Goal: Find specific page/section: Find specific page/section

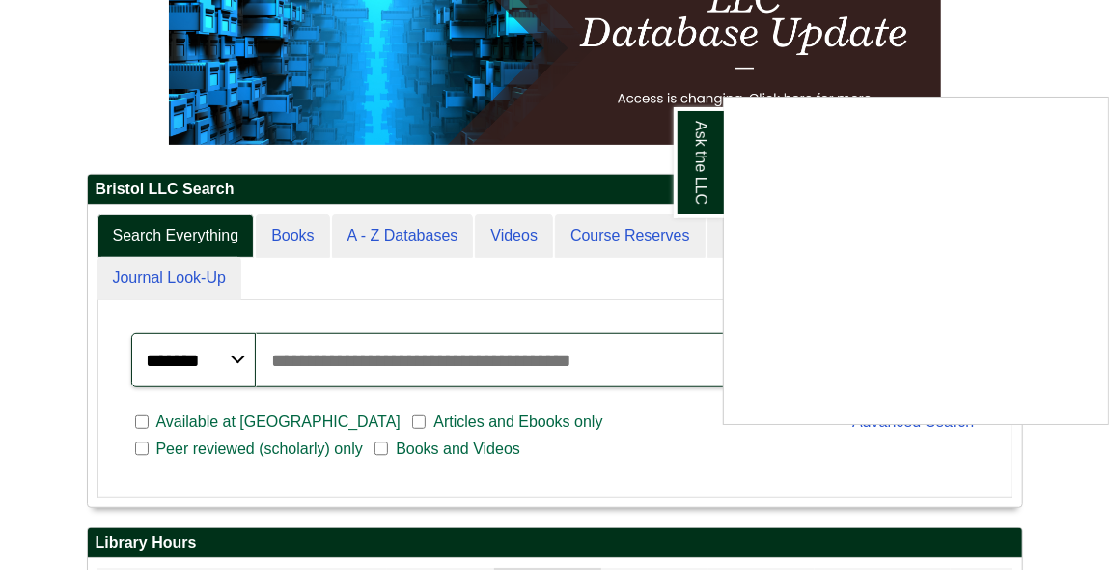
scroll to position [301, 0]
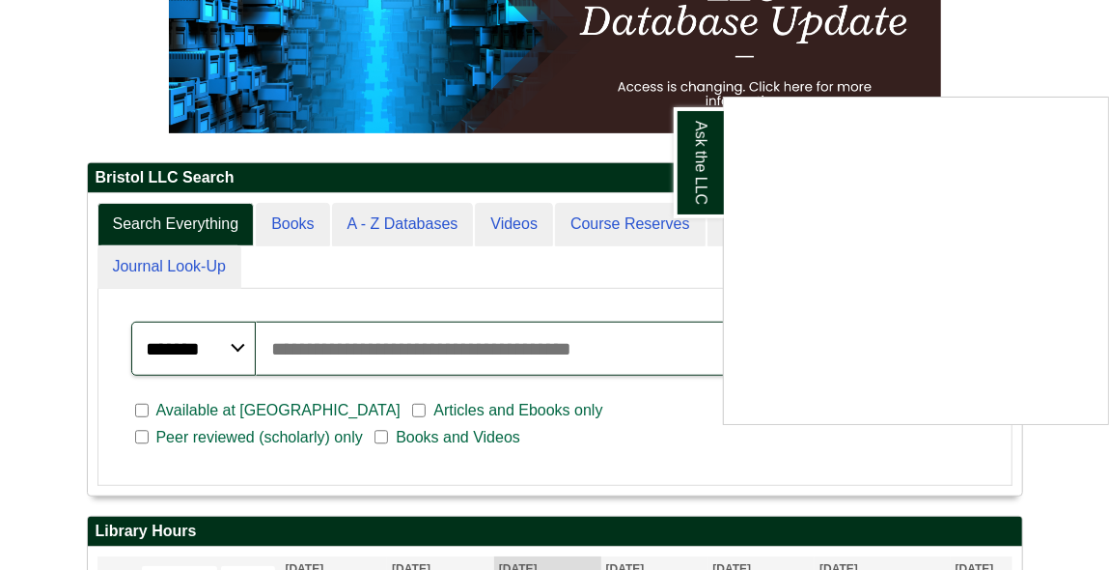
click at [389, 279] on div "Ask the LLC" at bounding box center [554, 285] width 1109 height 570
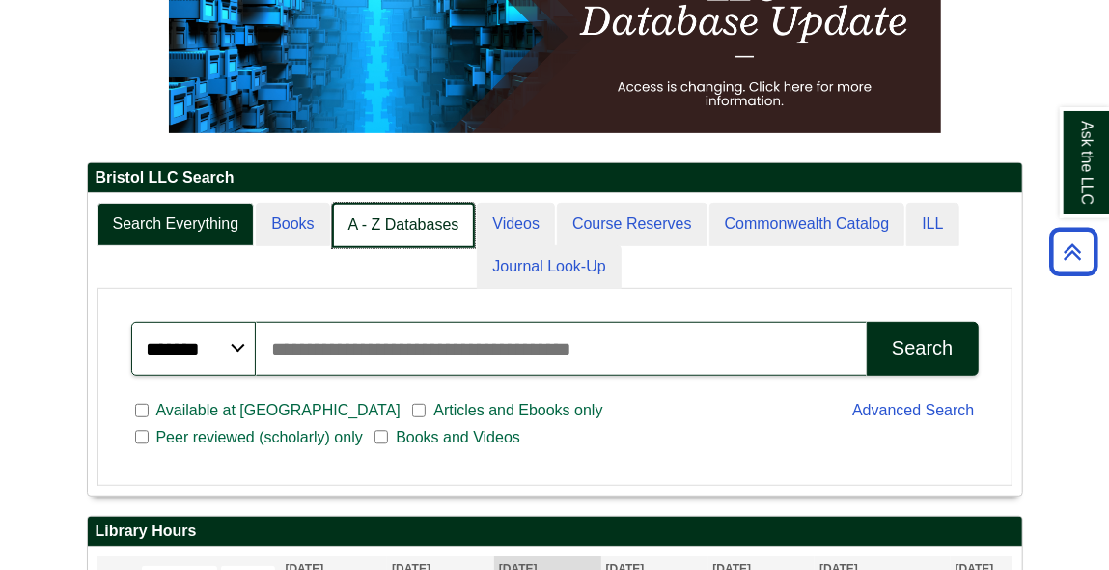
click at [401, 248] on link "A - Z Databases" at bounding box center [404, 225] width 144 height 45
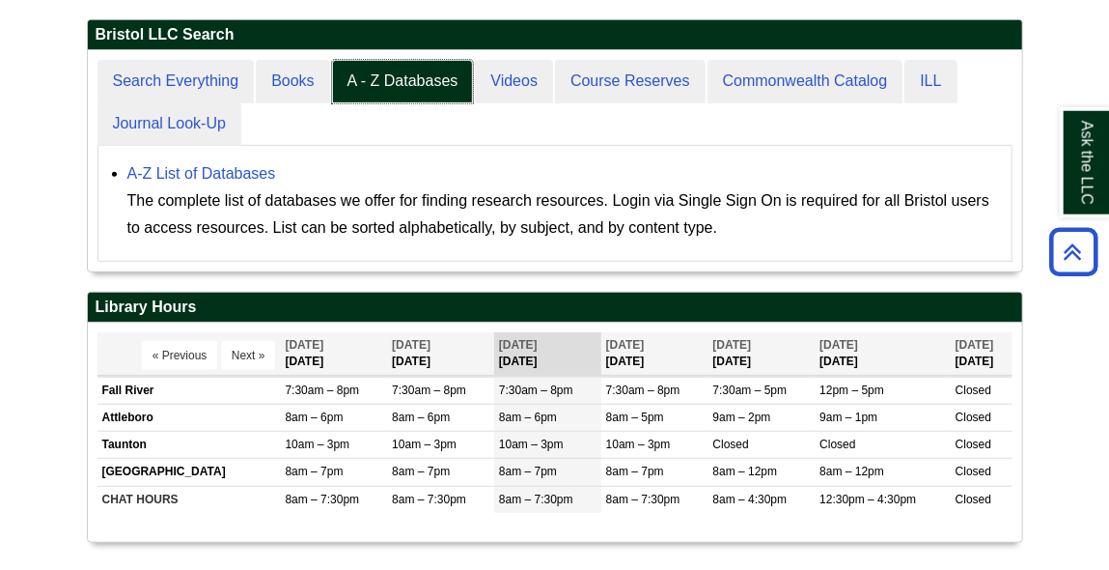
scroll to position [436, 0]
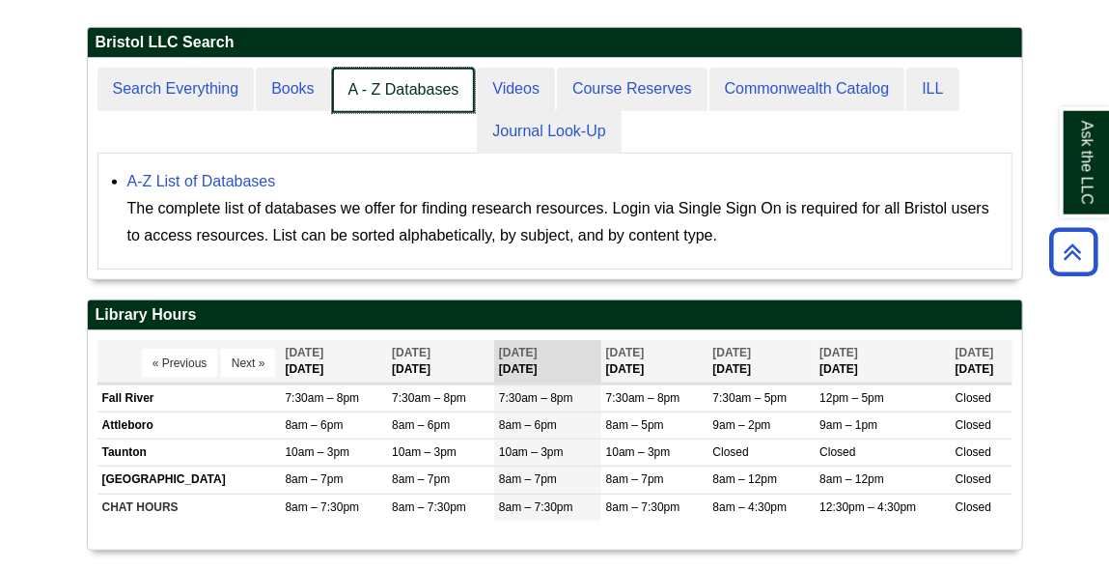
click at [398, 113] on link "A - Z Databases" at bounding box center [404, 90] width 144 height 45
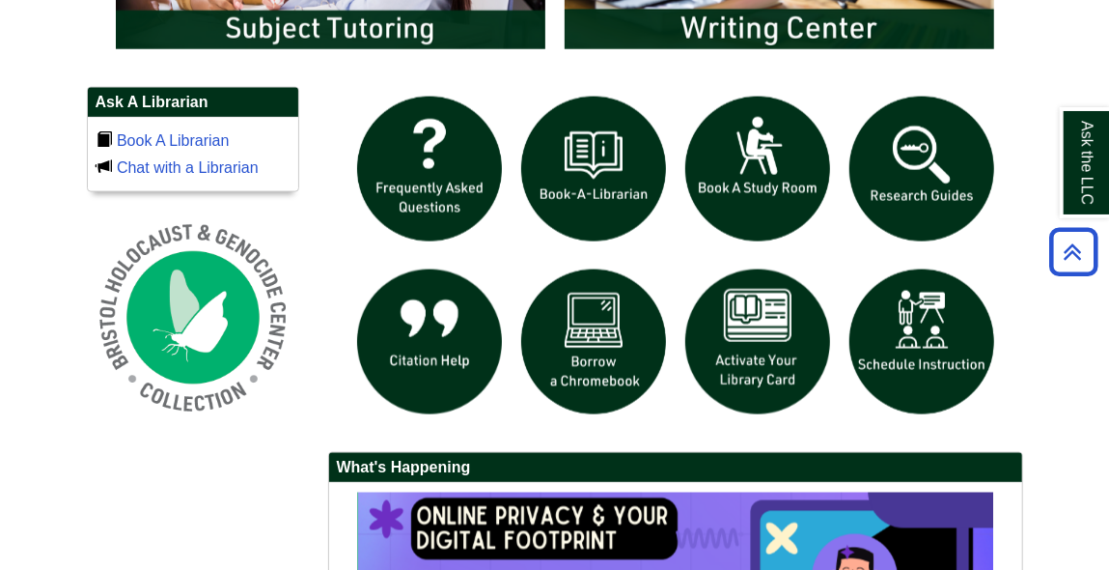
scroll to position [1187, 0]
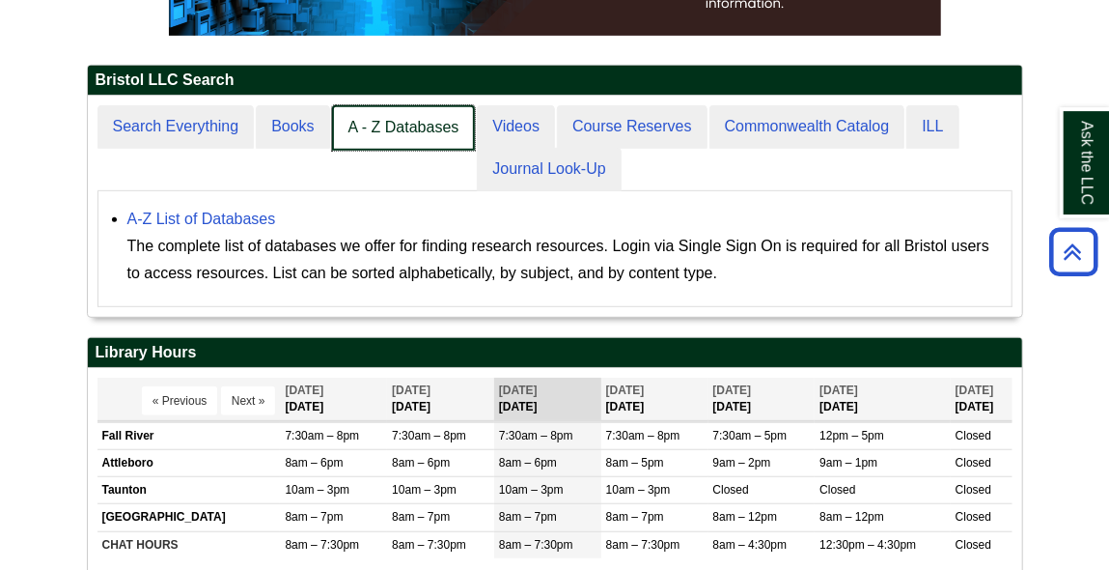
click at [401, 151] on link "A - Z Databases" at bounding box center [404, 127] width 144 height 45
click at [422, 151] on link "A - Z Databases" at bounding box center [404, 127] width 144 height 45
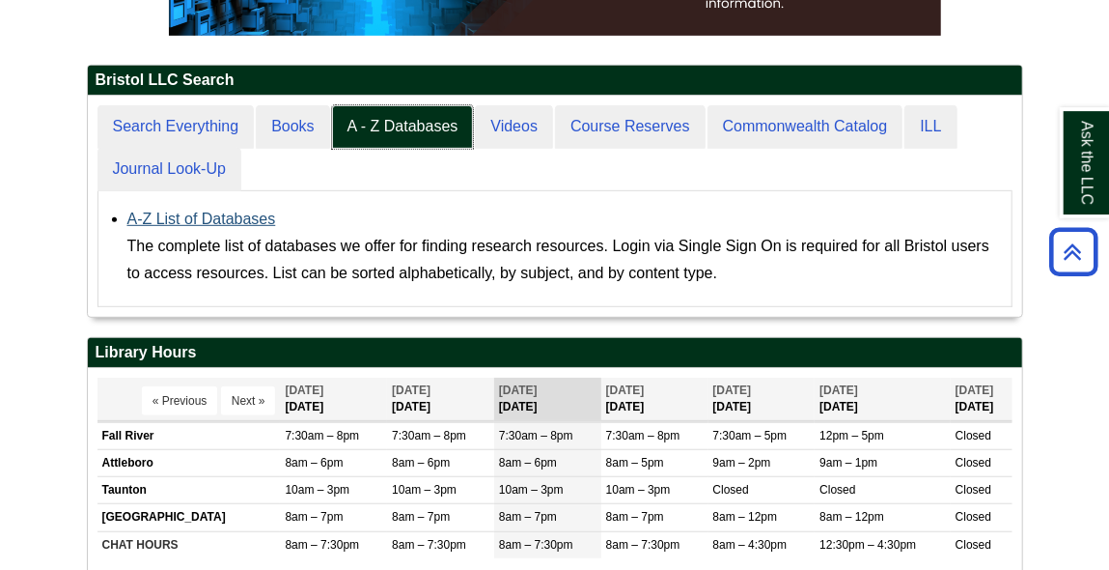
scroll to position [10, 10]
click at [210, 227] on link "A-Z List of Databases" at bounding box center [201, 218] width 149 height 16
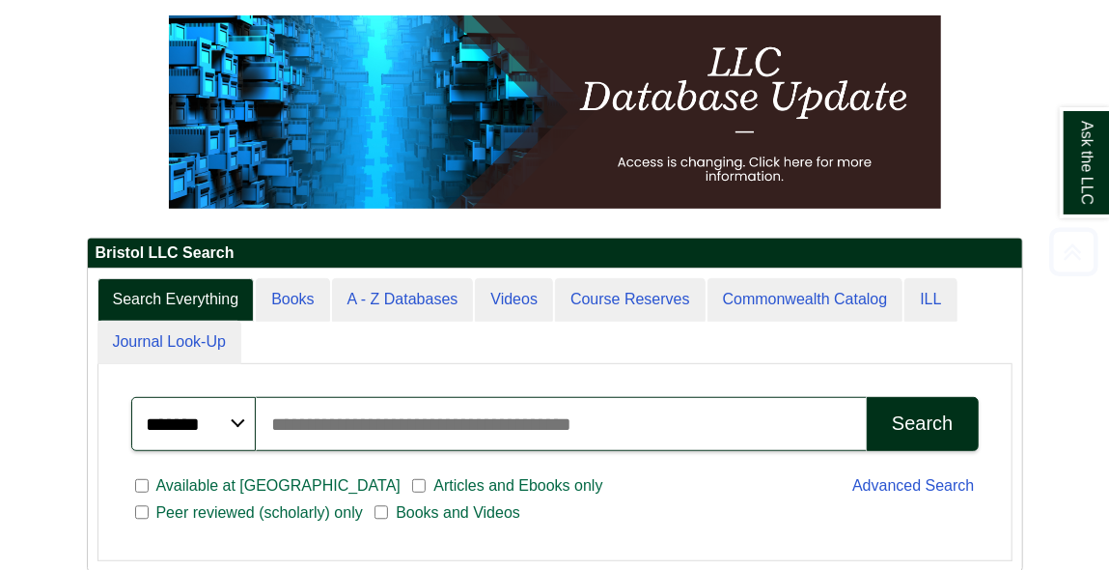
scroll to position [236, 0]
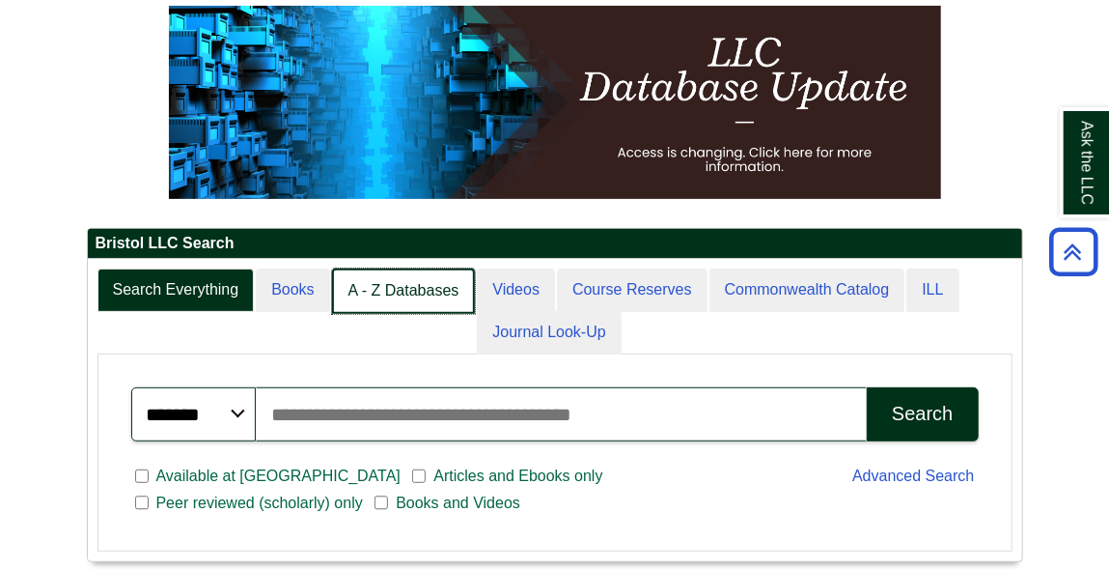
click at [382, 314] on link "A - Z Databases" at bounding box center [404, 290] width 144 height 45
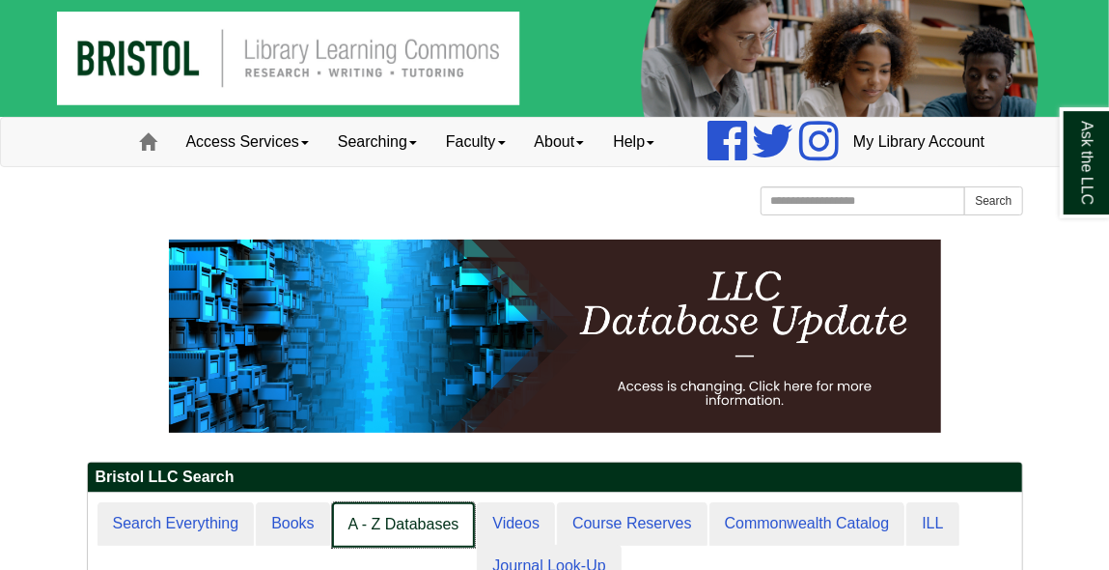
scroll to position [0, 0]
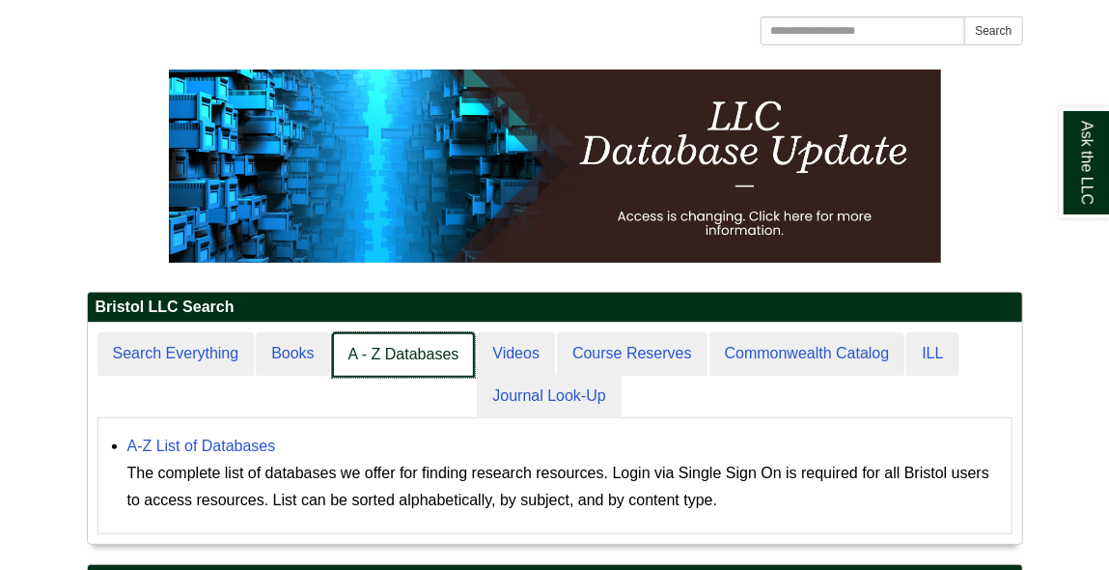
scroll to position [251, 0]
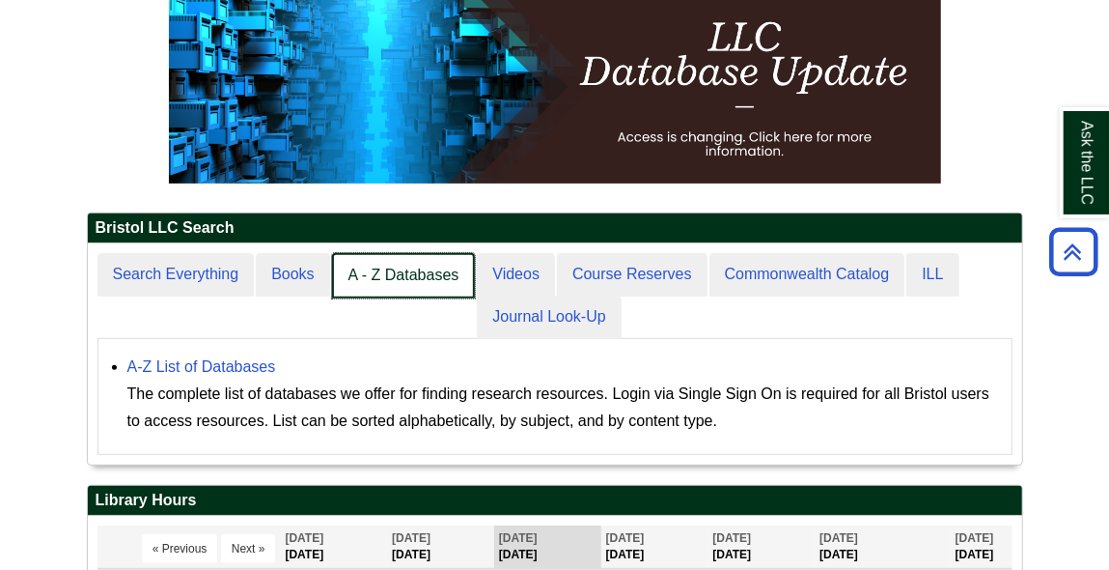
click at [382, 298] on link "A - Z Databases" at bounding box center [404, 275] width 144 height 45
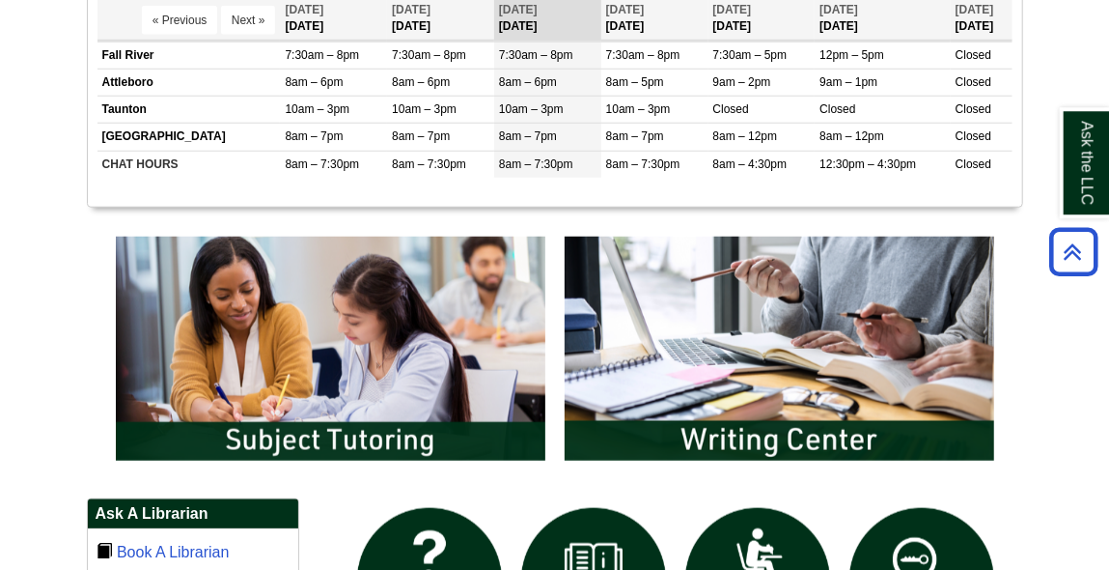
scroll to position [778, 0]
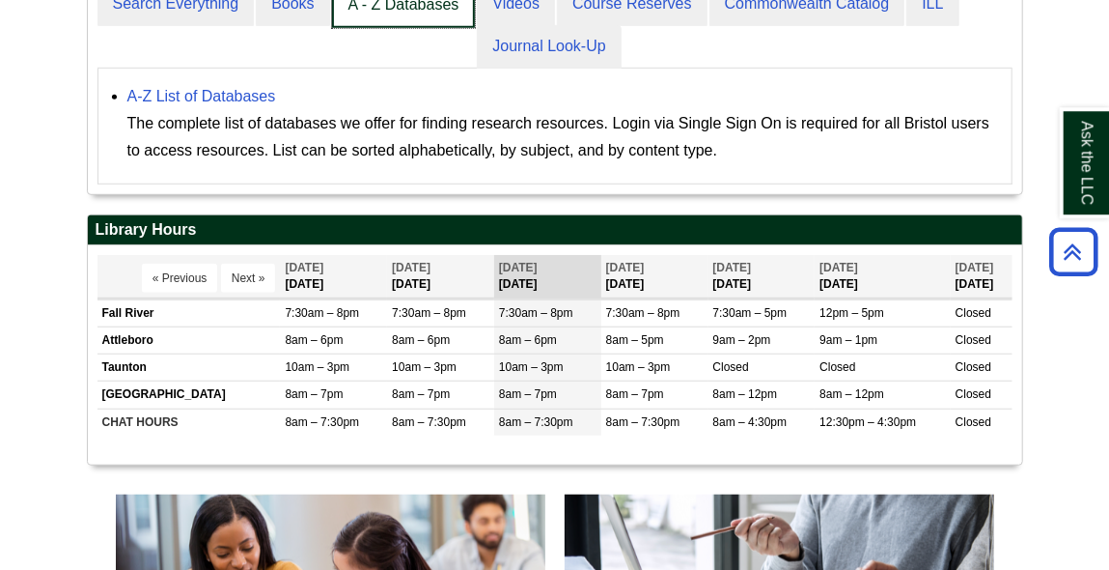
click at [426, 28] on link "A - Z Databases" at bounding box center [404, 5] width 144 height 45
click at [406, 28] on link "A - Z Databases" at bounding box center [404, 5] width 144 height 45
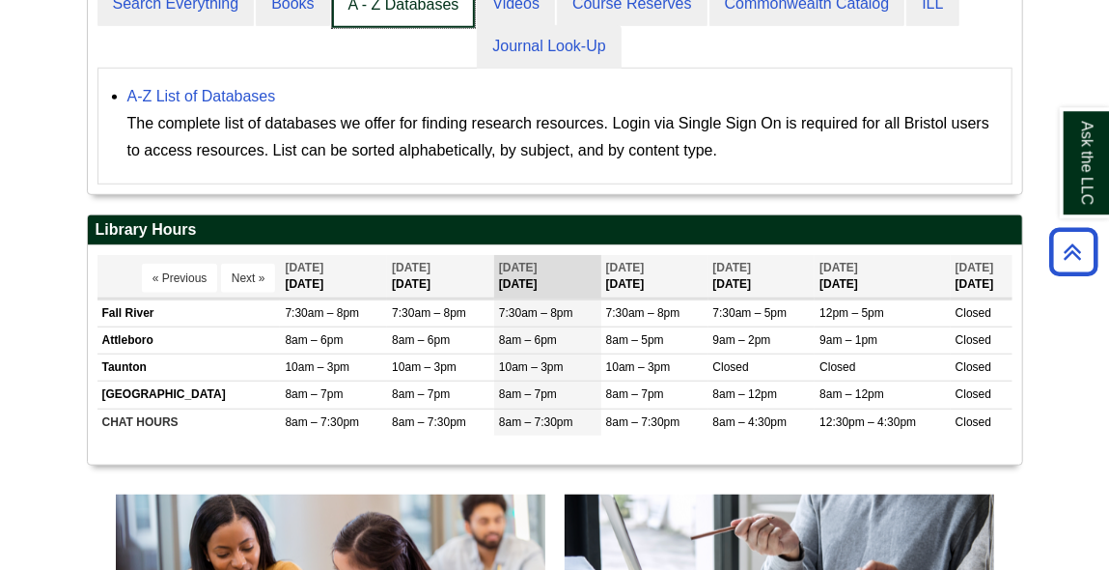
click at [437, 28] on link "A - Z Databases" at bounding box center [404, 5] width 144 height 45
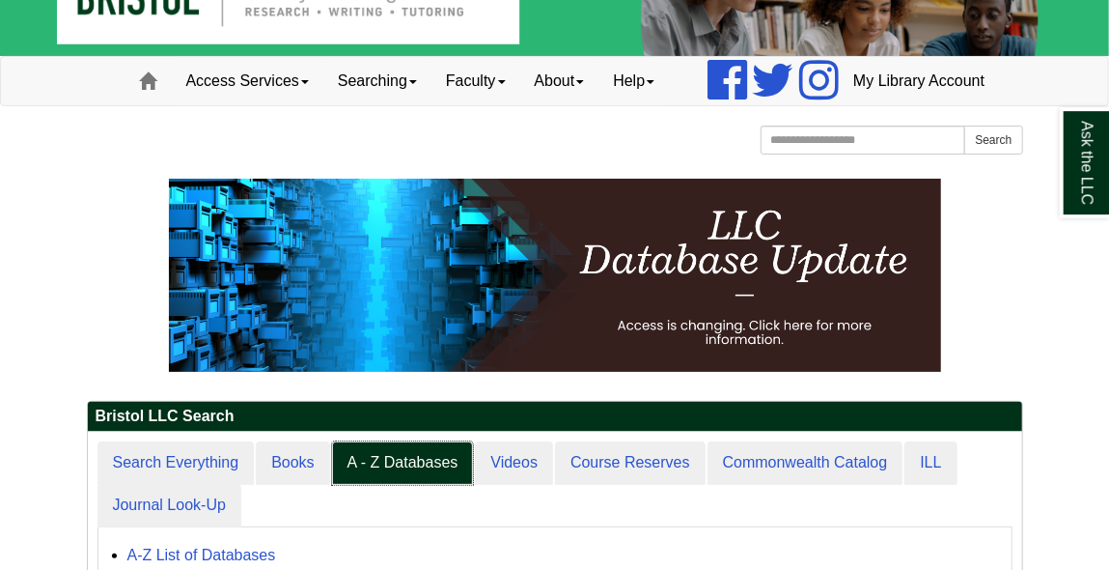
scroll to position [62, 0]
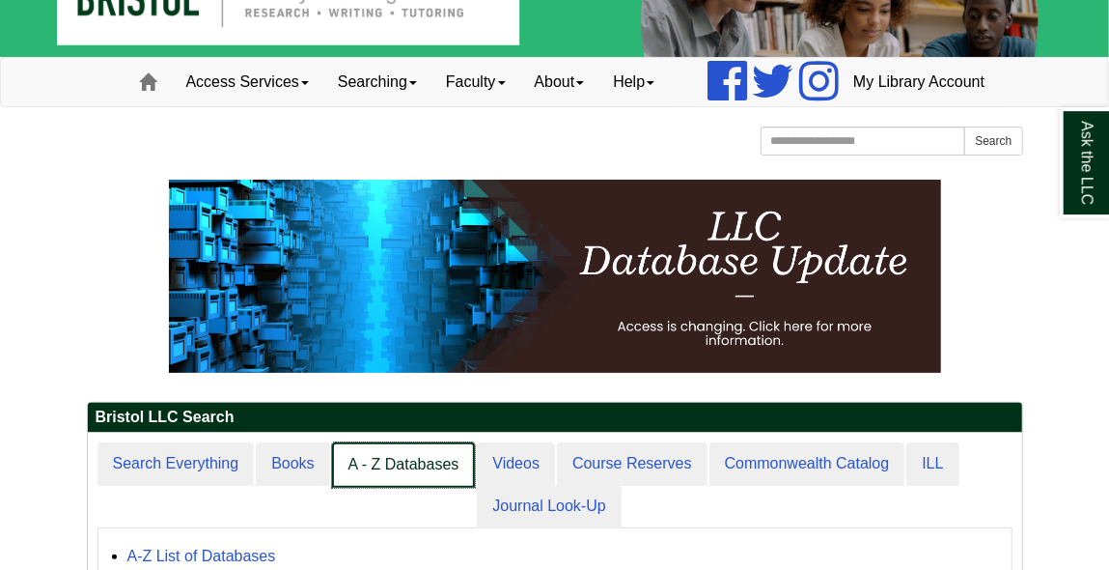
click at [379, 488] on link "A - Z Databases" at bounding box center [404, 464] width 144 height 45
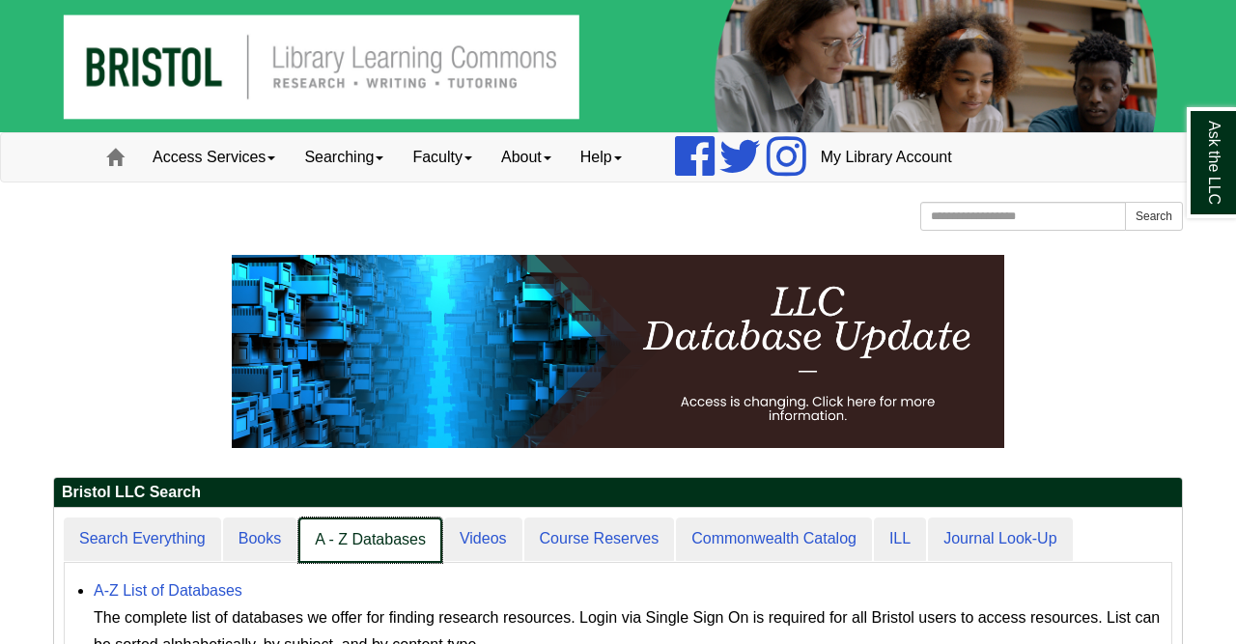
scroll to position [203, 1130]
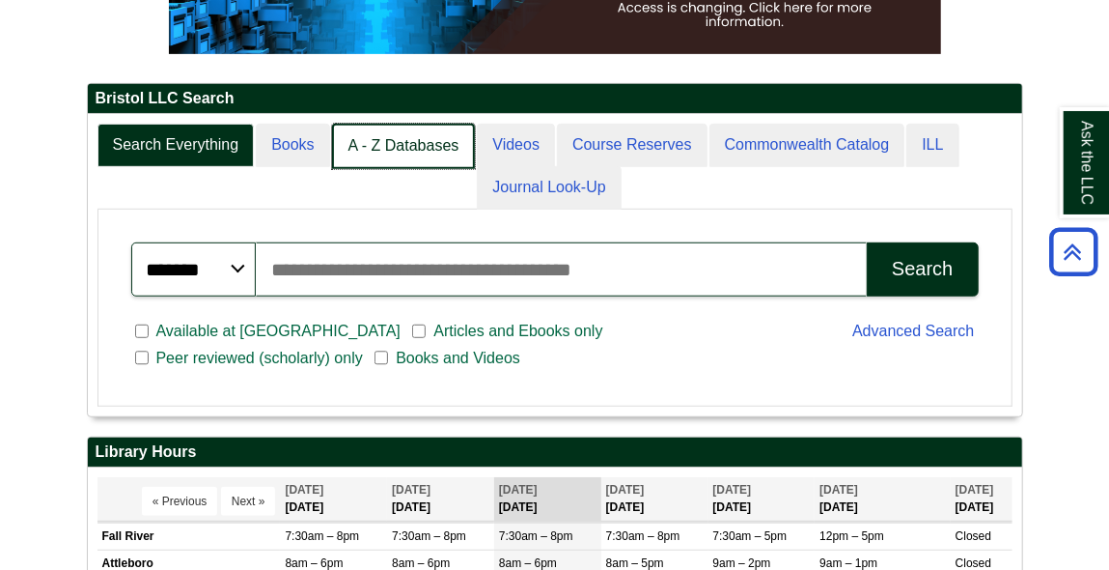
click at [415, 169] on link "A - Z Databases" at bounding box center [404, 146] width 144 height 45
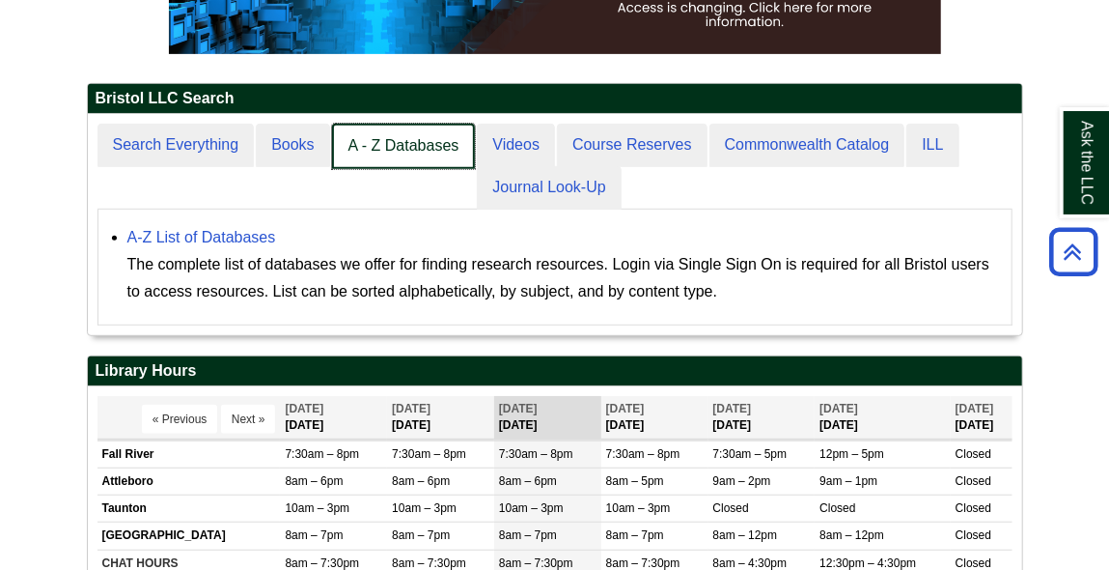
scroll to position [10, 10]
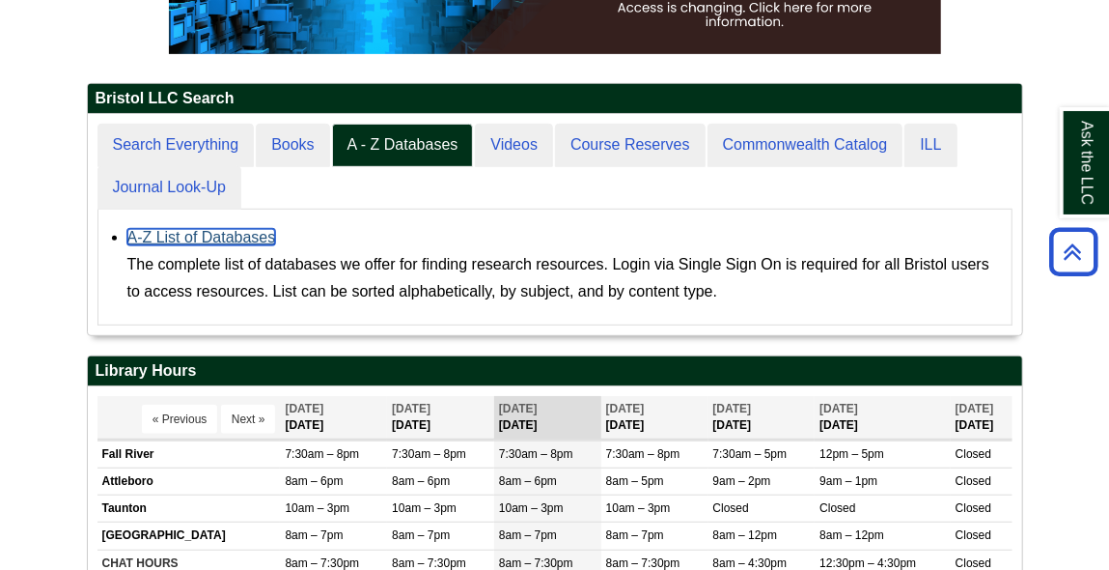
click at [188, 245] on link "A-Z List of Databases" at bounding box center [201, 237] width 149 height 16
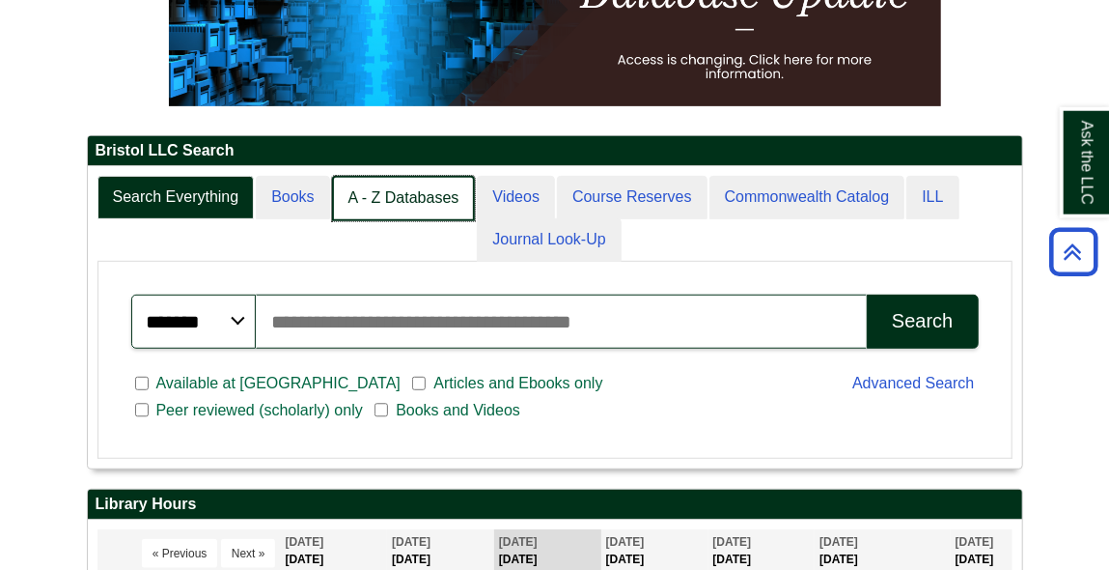
scroll to position [62, 693]
click at [404, 221] on link "A - Z Databases" at bounding box center [404, 198] width 144 height 45
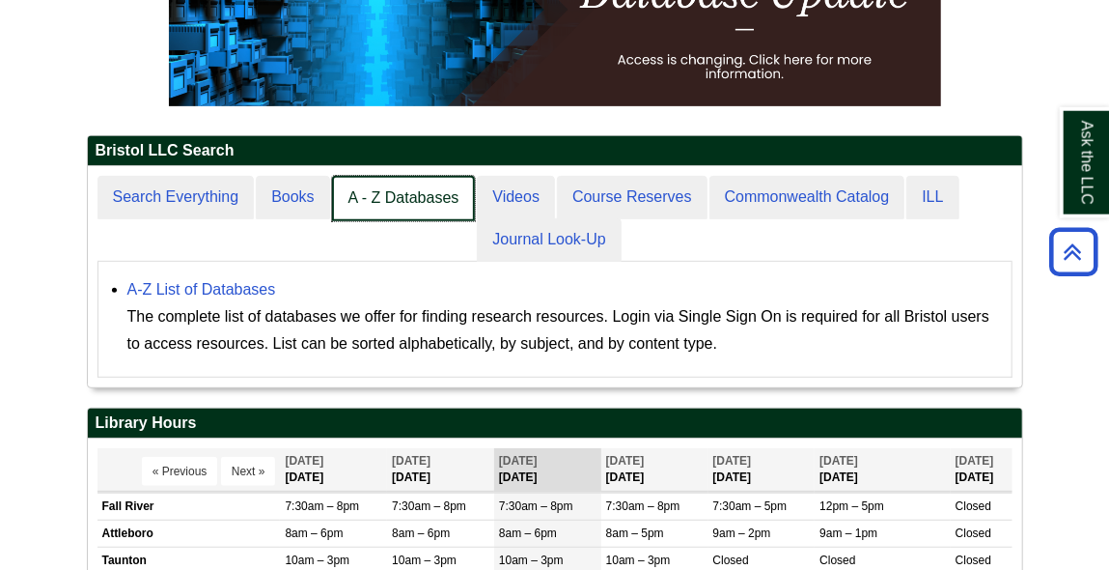
scroll to position [10, 10]
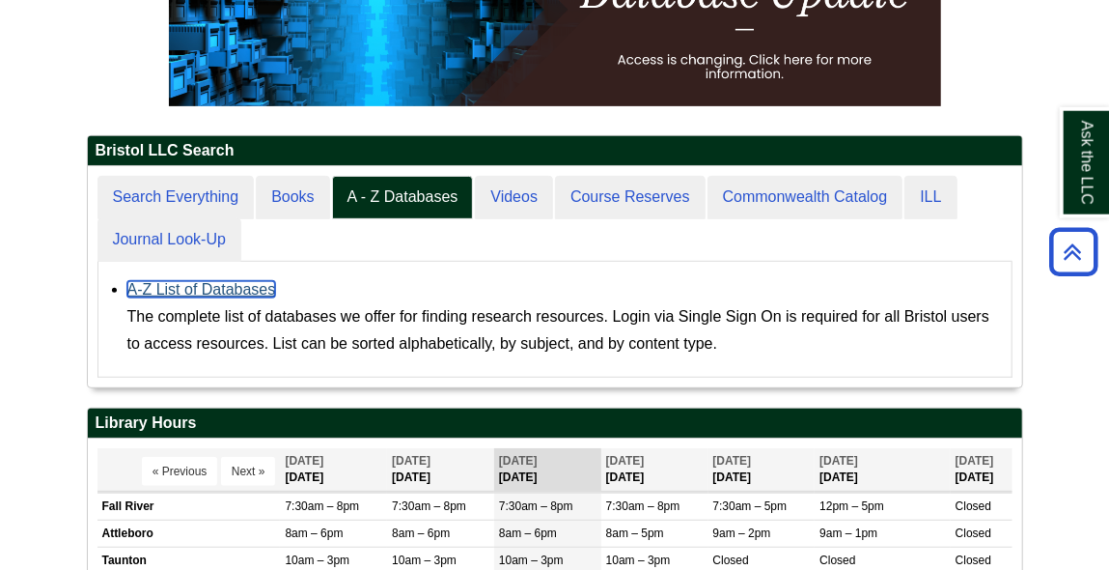
click at [229, 297] on link "A-Z List of Databases" at bounding box center [201, 289] width 149 height 16
